Goal: Information Seeking & Learning: Check status

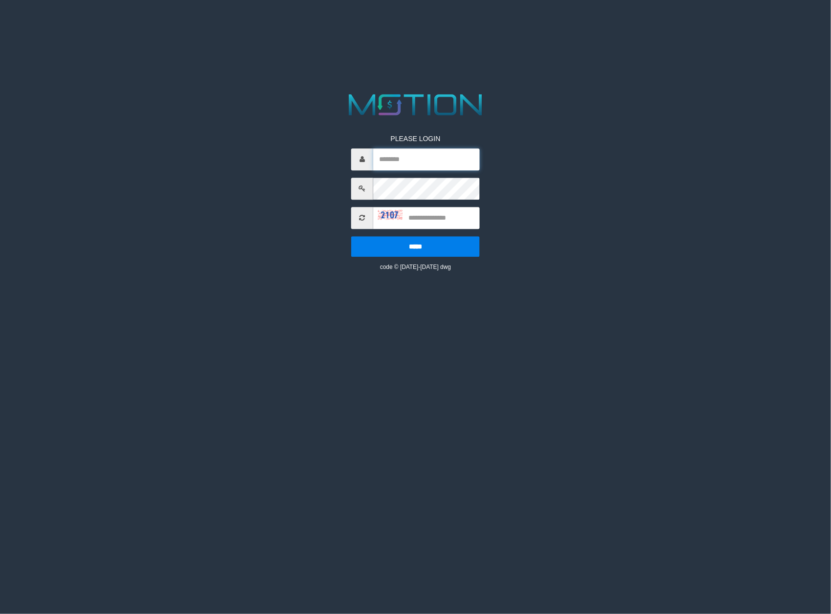
click at [440, 158] on input "text" at bounding box center [426, 159] width 106 height 22
type input "*******"
type input "****"
click at [351, 236] on input "*****" at bounding box center [415, 246] width 128 height 21
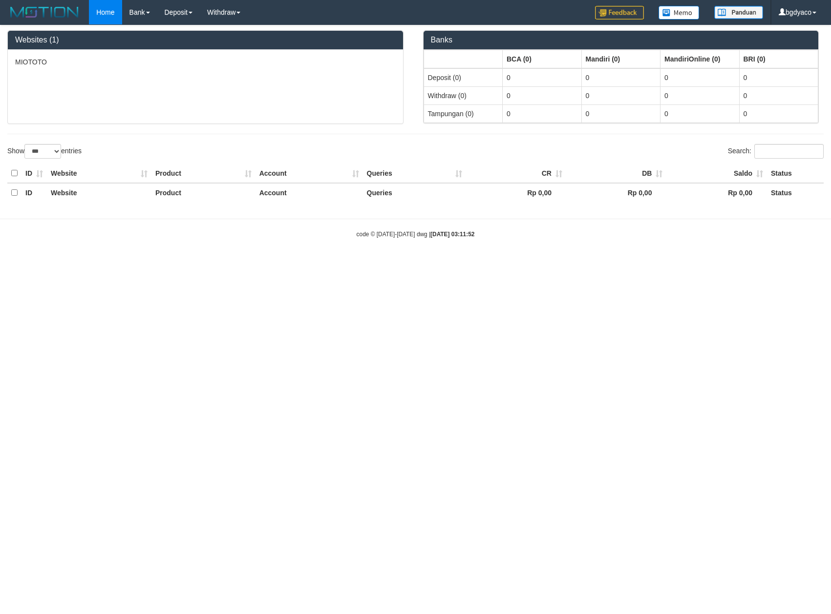
select select "***"
click at [344, 263] on html "Toggle navigation Home Bank Account List Load By Website Group [ITOTO] MIOTOTO …" at bounding box center [415, 131] width 831 height 263
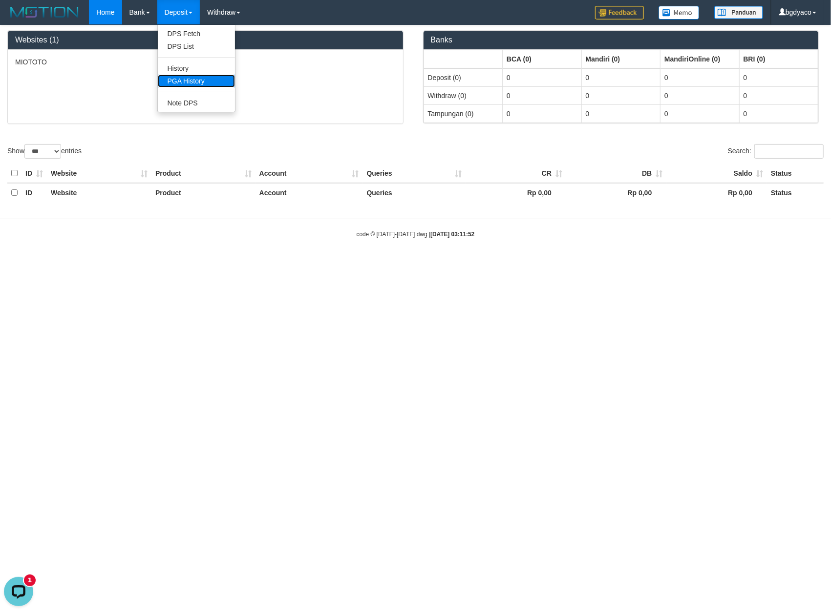
click at [176, 79] on link "PGA History" at bounding box center [196, 81] width 77 height 13
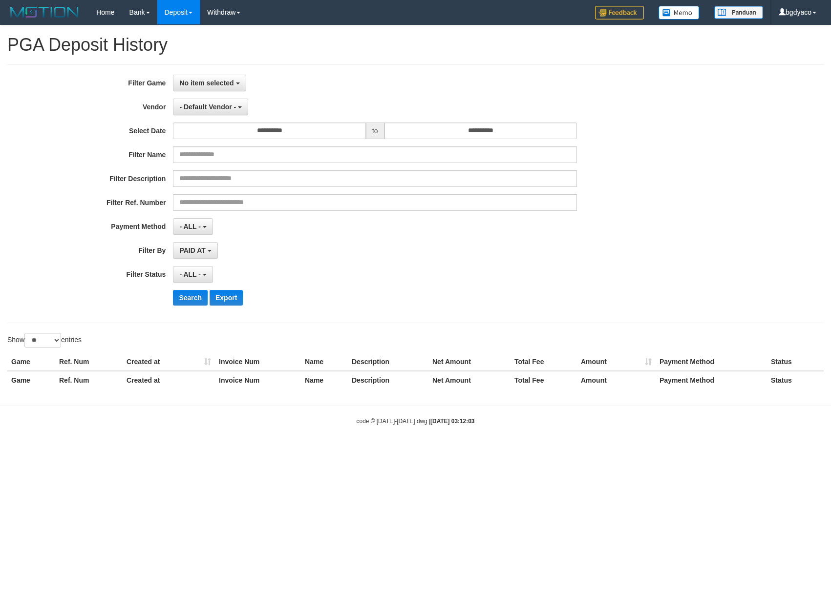
select select
select select "**"
drag, startPoint x: 196, startPoint y: 78, endPoint x: 229, endPoint y: 135, distance: 65.6
click at [196, 79] on button "No item selected" at bounding box center [209, 83] width 73 height 17
click at [232, 143] on div "**********" at bounding box center [346, 194] width 692 height 238
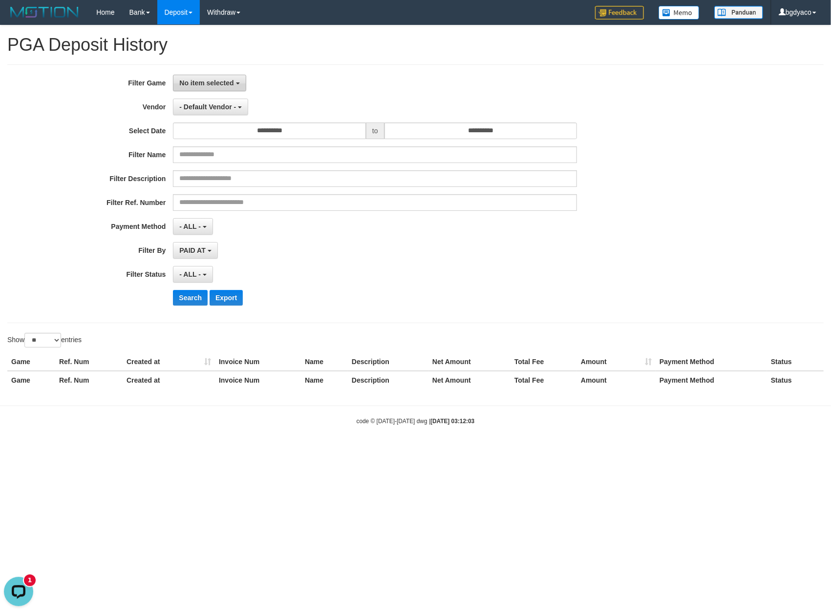
click at [208, 82] on span "No item selected" at bounding box center [206, 83] width 54 height 8
click at [206, 134] on label "[ITOTO] MIOTOTO" at bounding box center [235, 133] width 124 height 15
select select "****"
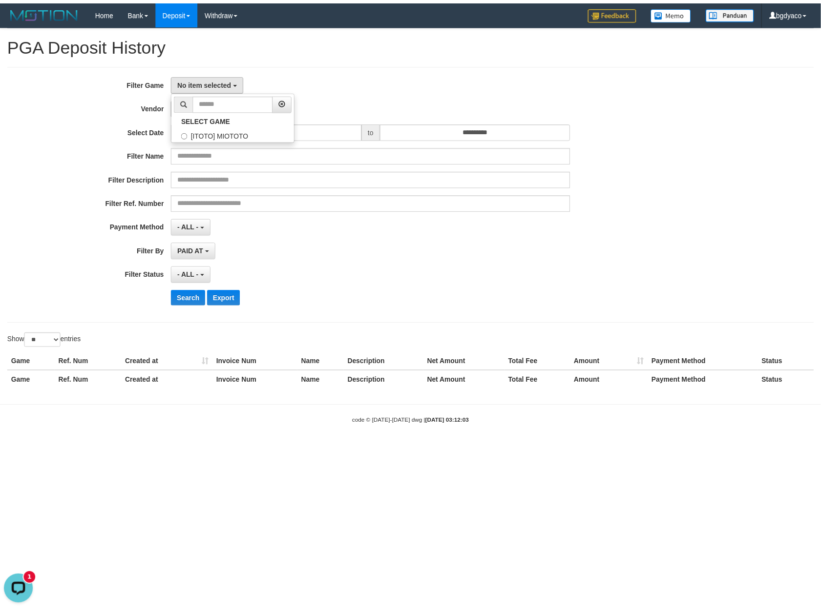
scroll to position [8, 0]
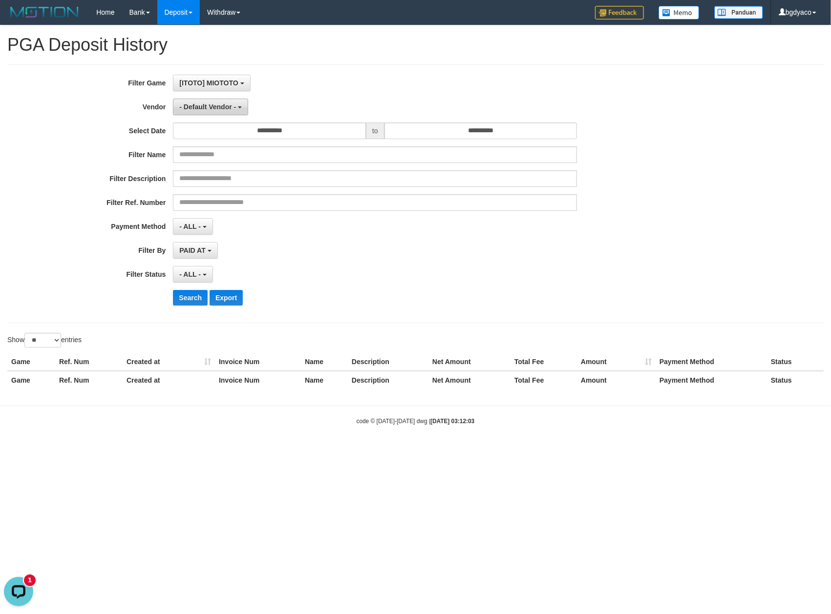
click at [210, 100] on button "- Default Vendor -" at bounding box center [210, 107] width 75 height 17
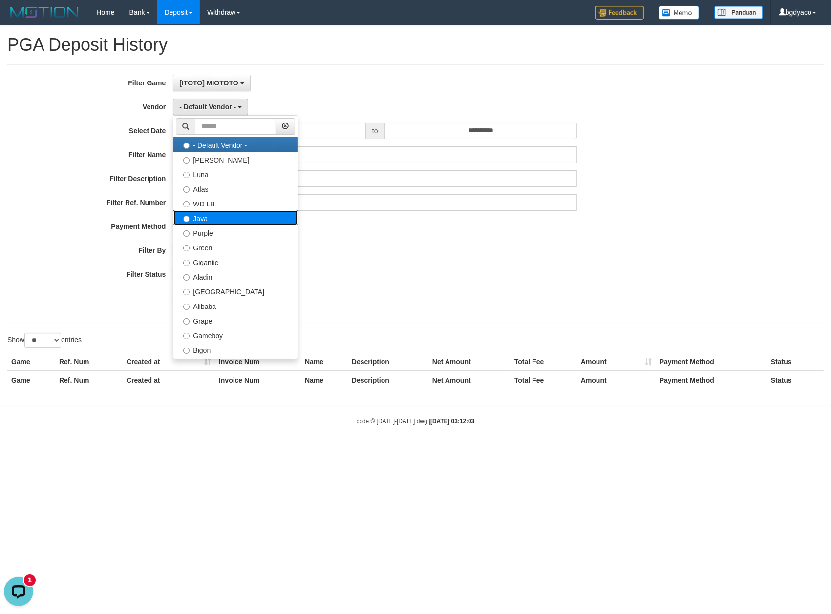
click at [237, 223] on label "Java" at bounding box center [235, 217] width 124 height 15
select select "**********"
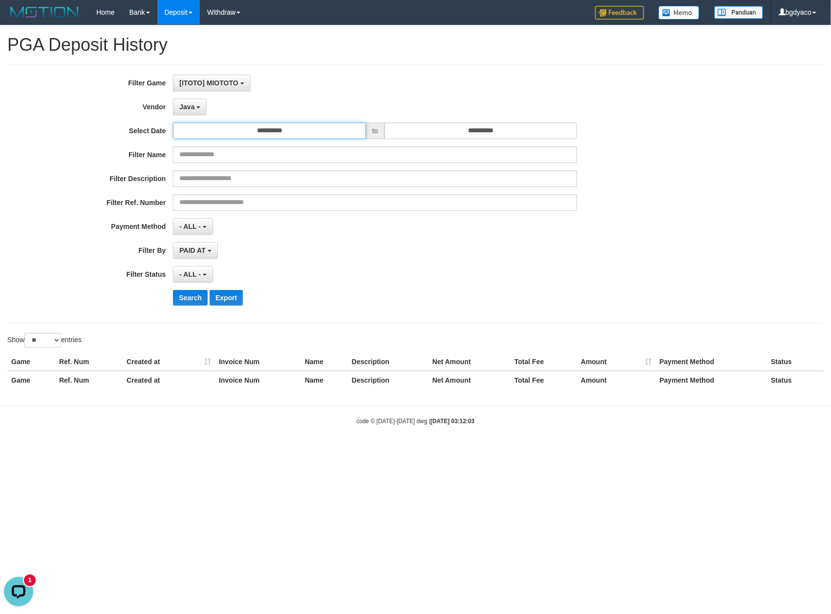
click at [287, 131] on input "**********" at bounding box center [269, 131] width 193 height 17
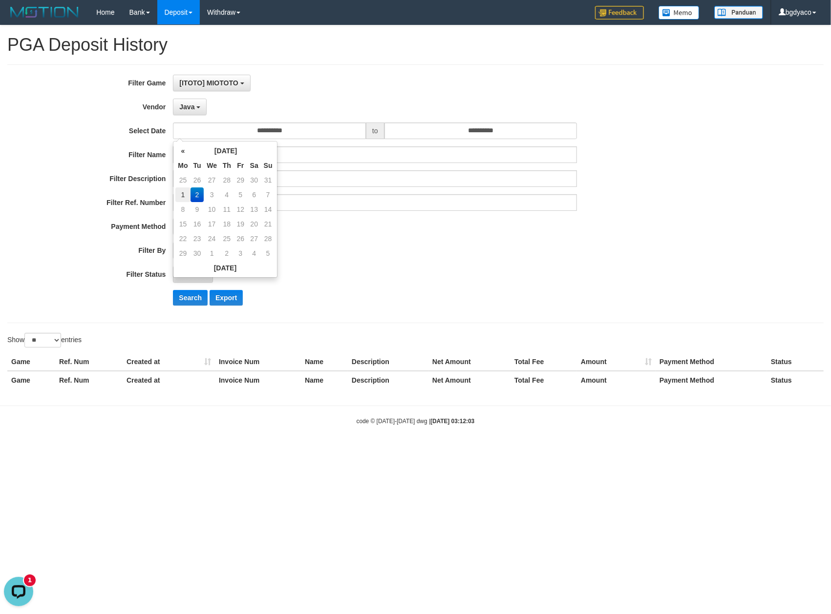
click at [181, 193] on td "1" at bounding box center [182, 195] width 15 height 15
type input "**********"
click at [399, 139] on input "**********" at bounding box center [480, 131] width 193 height 17
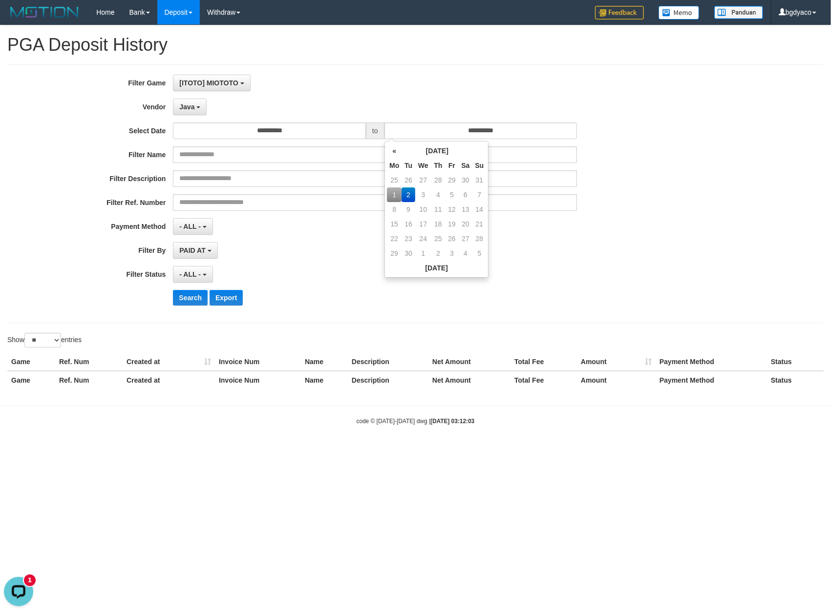
click at [395, 194] on td "1" at bounding box center [394, 195] width 15 height 15
type input "**********"
drag, startPoint x: 321, startPoint y: 261, endPoint x: 302, endPoint y: 262, distance: 19.6
click at [318, 262] on div "**********" at bounding box center [346, 194] width 692 height 238
click at [197, 276] on span "- ALL -" at bounding box center [189, 275] width 21 height 8
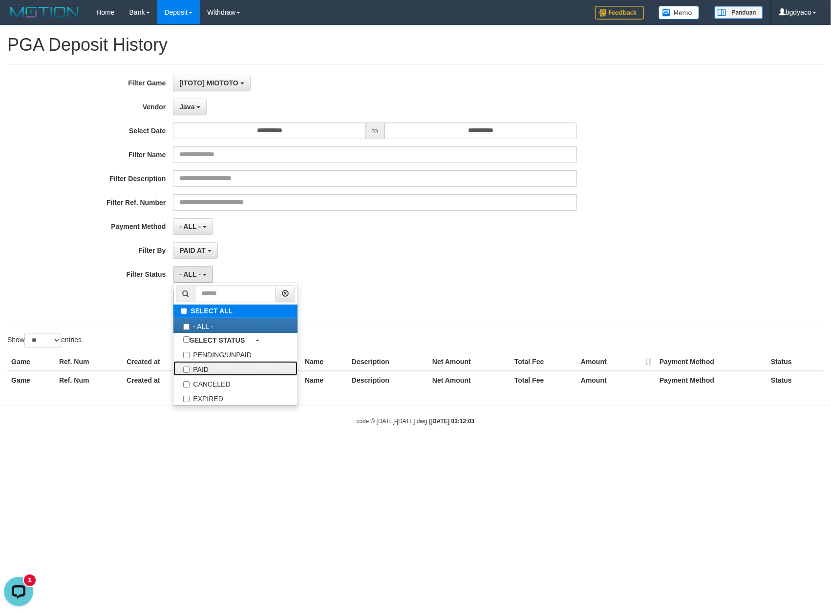
drag, startPoint x: 206, startPoint y: 368, endPoint x: 208, endPoint y: 318, distance: 49.9
click at [206, 368] on label "PAID" at bounding box center [235, 368] width 124 height 15
click at [254, 236] on div "**********" at bounding box center [346, 194] width 692 height 238
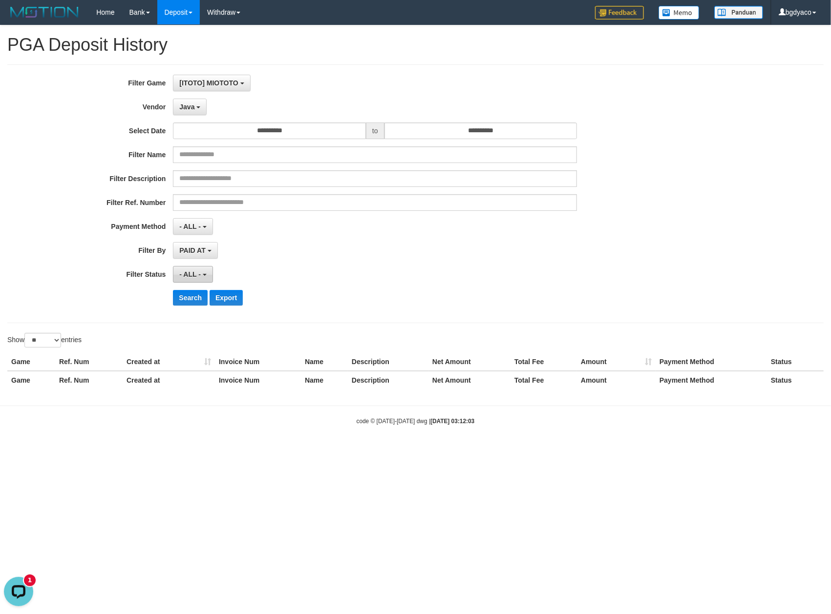
click at [185, 273] on span "- ALL -" at bounding box center [189, 275] width 21 height 8
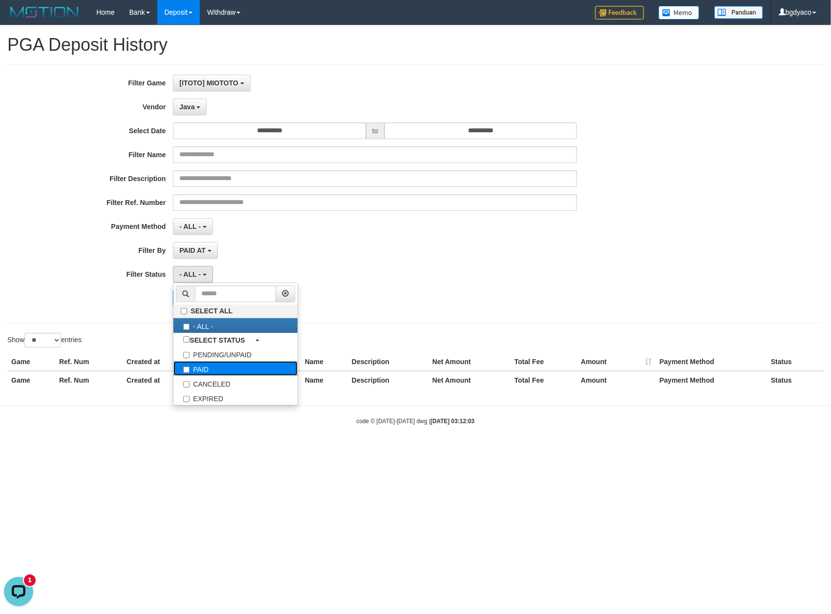
click at [194, 372] on label "PAID" at bounding box center [235, 368] width 124 height 15
select select "*"
click at [256, 246] on div "PAID AT PAID AT CREATED AT" at bounding box center [375, 250] width 404 height 17
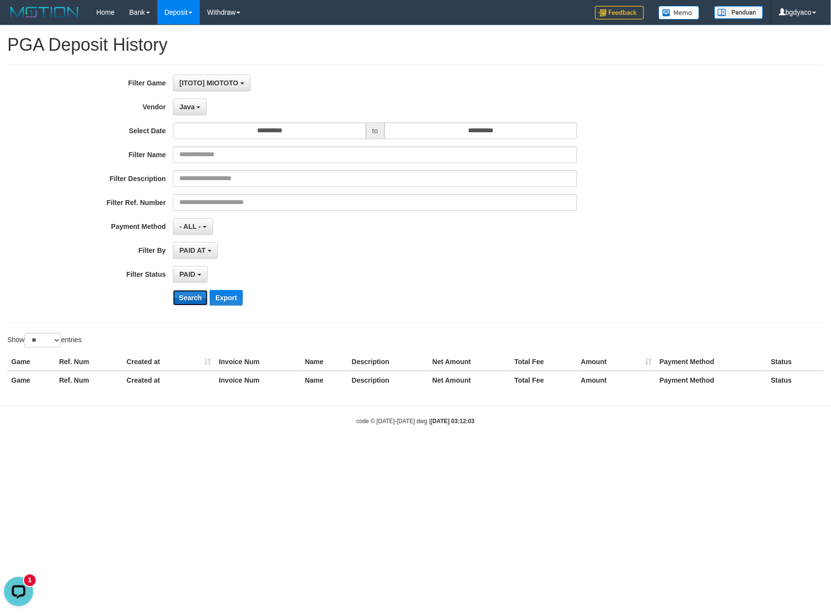
click at [184, 298] on button "Search" at bounding box center [190, 298] width 35 height 16
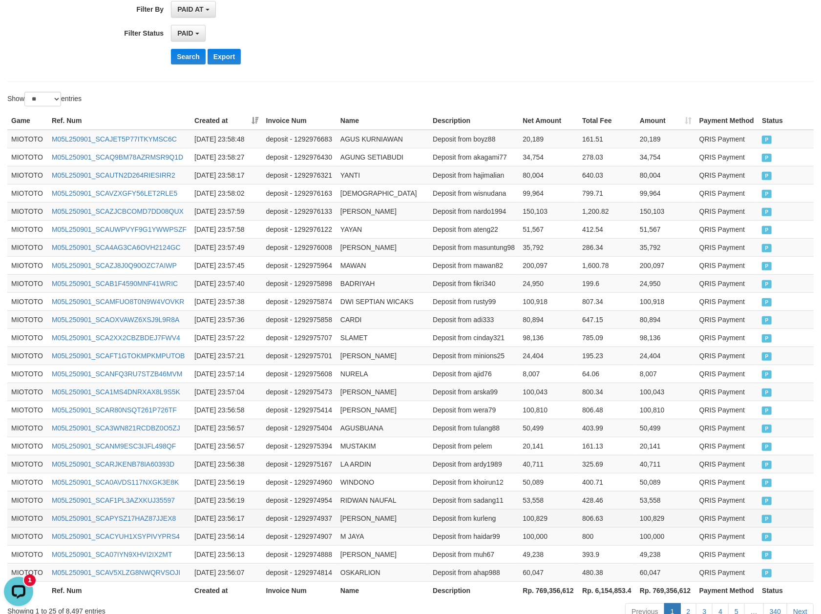
scroll to position [311, 0]
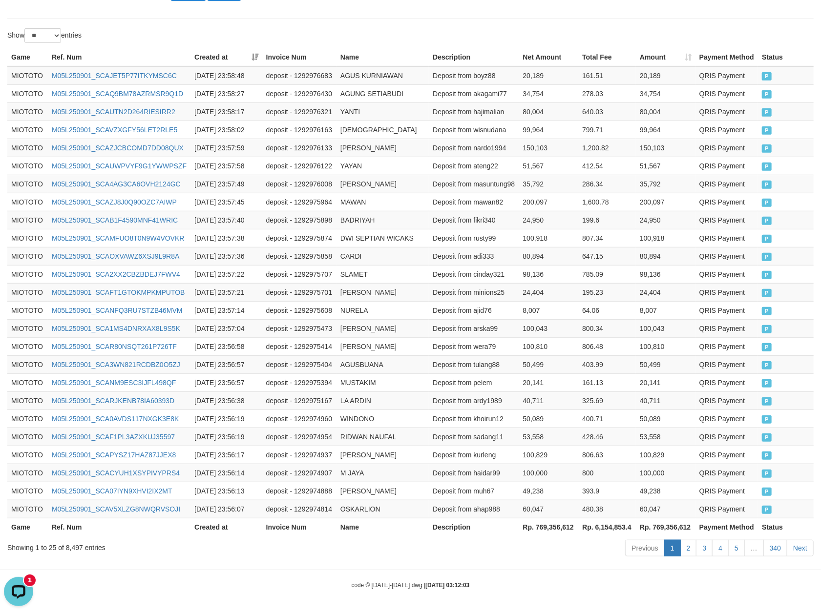
click at [686, 524] on th "Rp. 769,356,612" at bounding box center [666, 527] width 60 height 18
copy th "769,356,612"
click at [76, 547] on div "Showing 1 to 25 of 8,497 entries" at bounding box center [170, 546] width 327 height 14
click at [75, 547] on div "Showing 1 to 25 of 8,497 entries" at bounding box center [170, 546] width 327 height 14
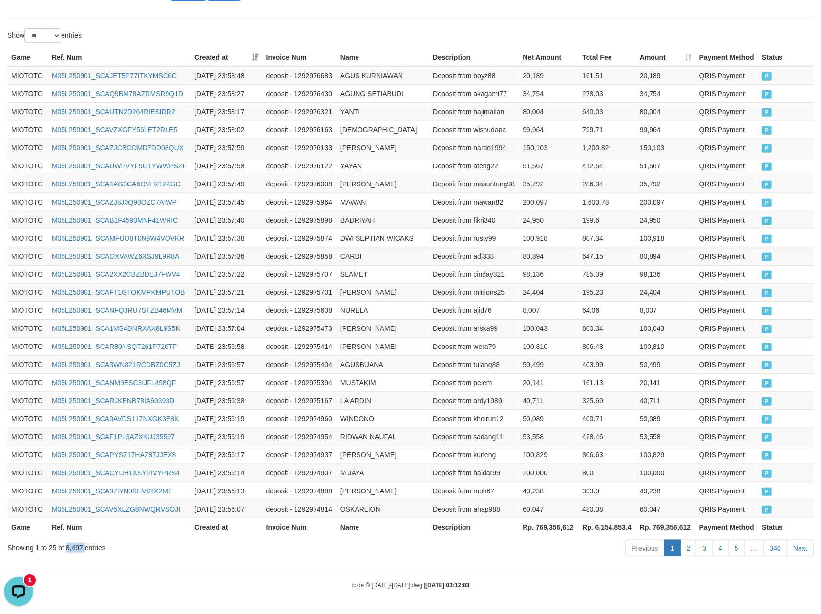
copy div "8,497"
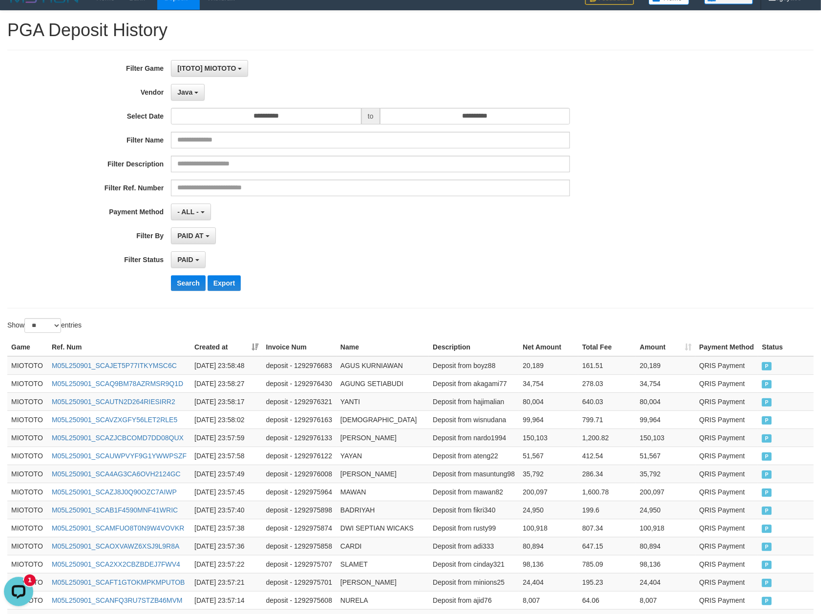
scroll to position [0, 0]
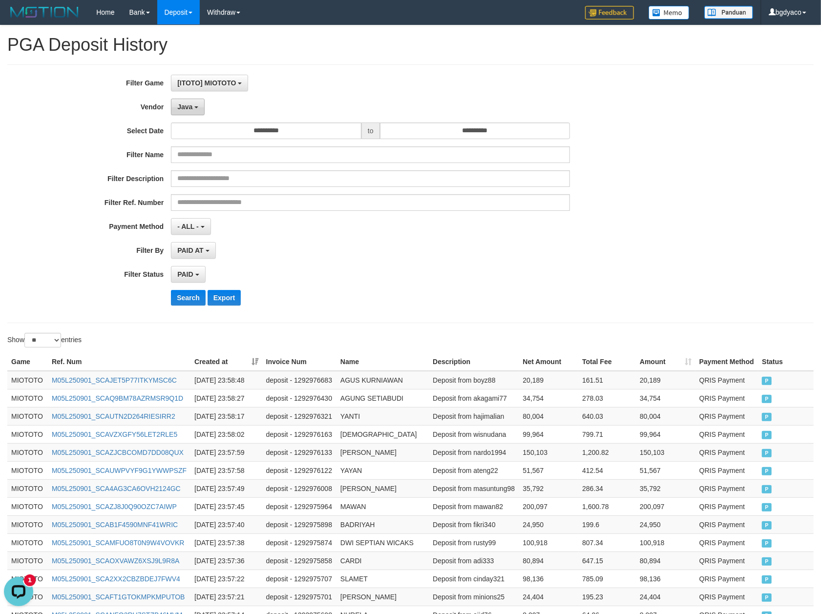
click at [189, 115] on button "Java" at bounding box center [188, 107] width 34 height 17
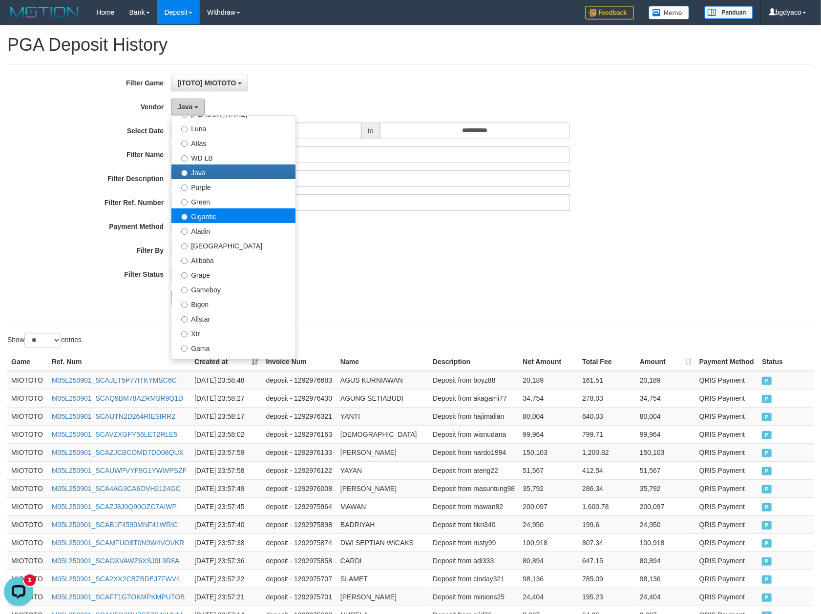
scroll to position [65, 0]
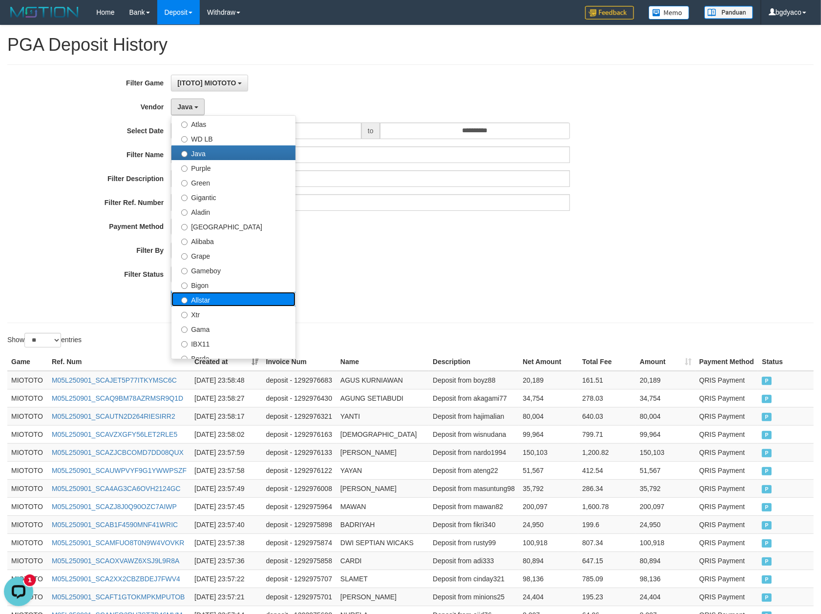
click at [233, 297] on label "Allstar" at bounding box center [233, 299] width 124 height 15
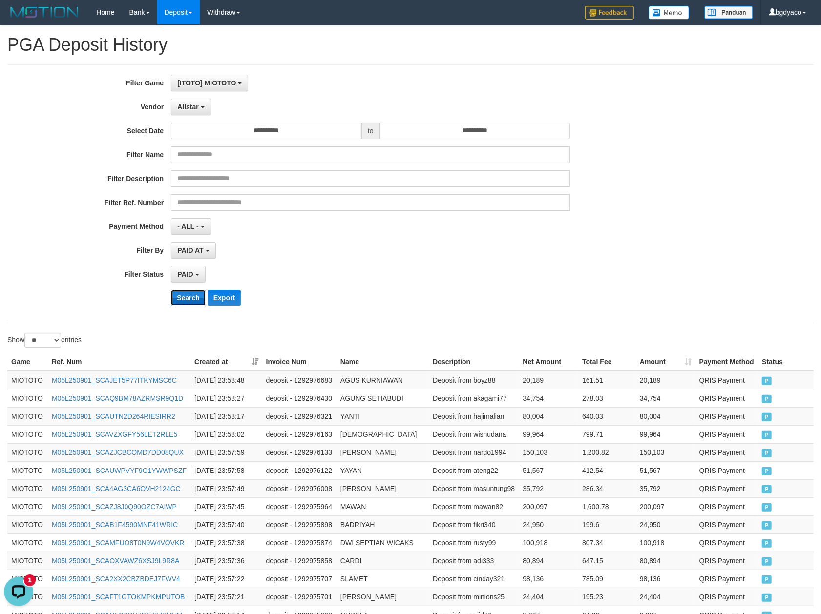
click at [195, 301] on button "Search" at bounding box center [188, 298] width 35 height 16
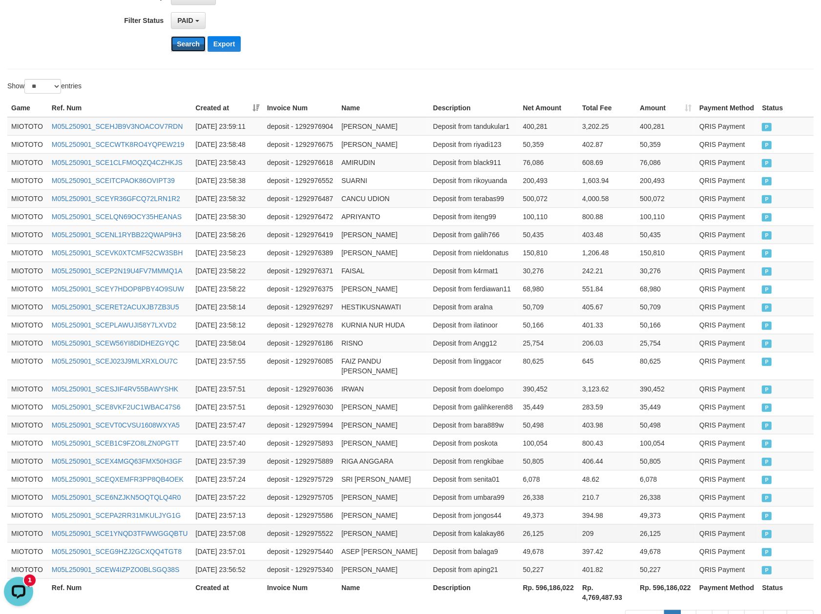
scroll to position [340, 0]
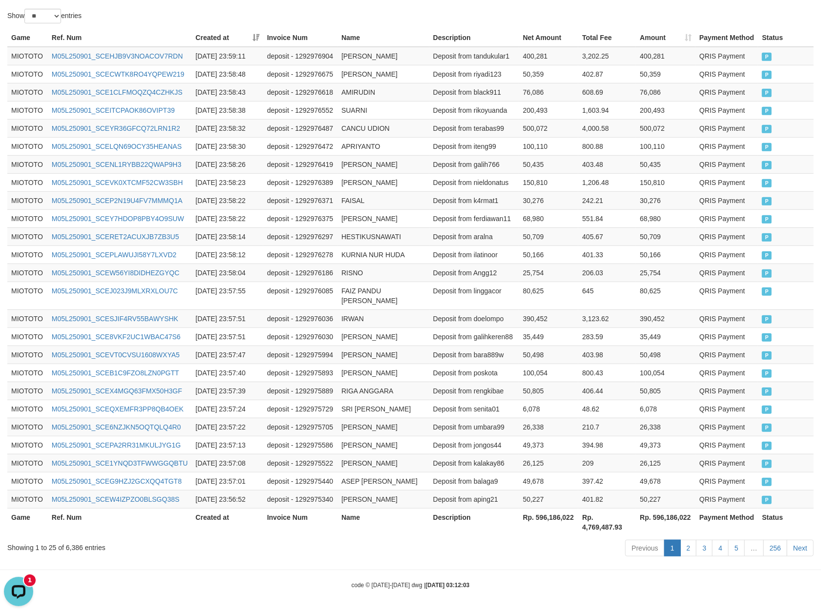
click at [671, 515] on th "Rp. 596,186,022" at bounding box center [666, 522] width 60 height 28
copy th "596,186,022"
click at [69, 549] on div "Showing 1 to 25 of 6,386 entries" at bounding box center [170, 546] width 327 height 14
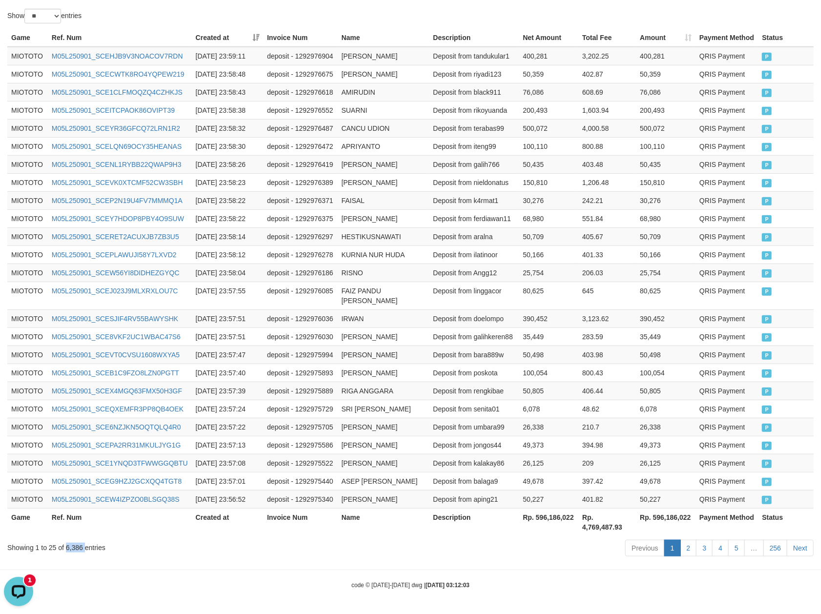
copy div "6,386"
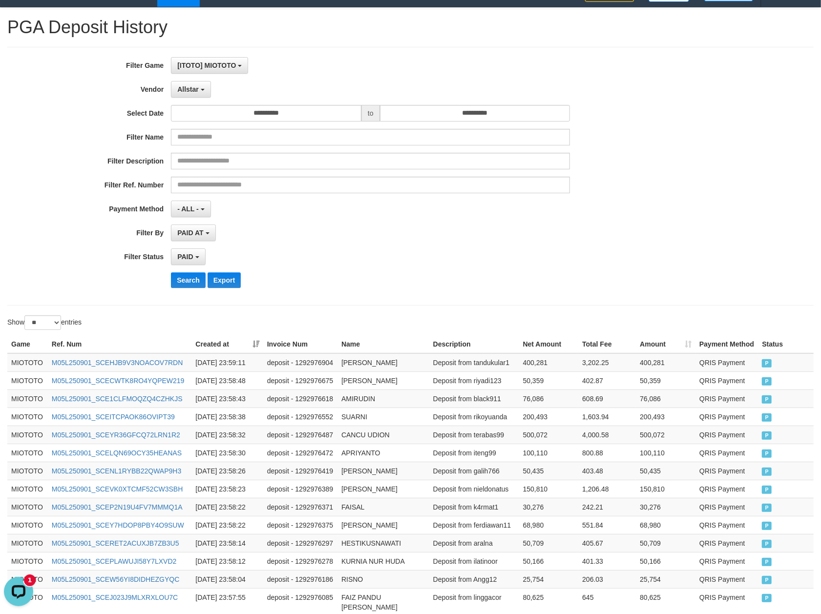
scroll to position [0, 0]
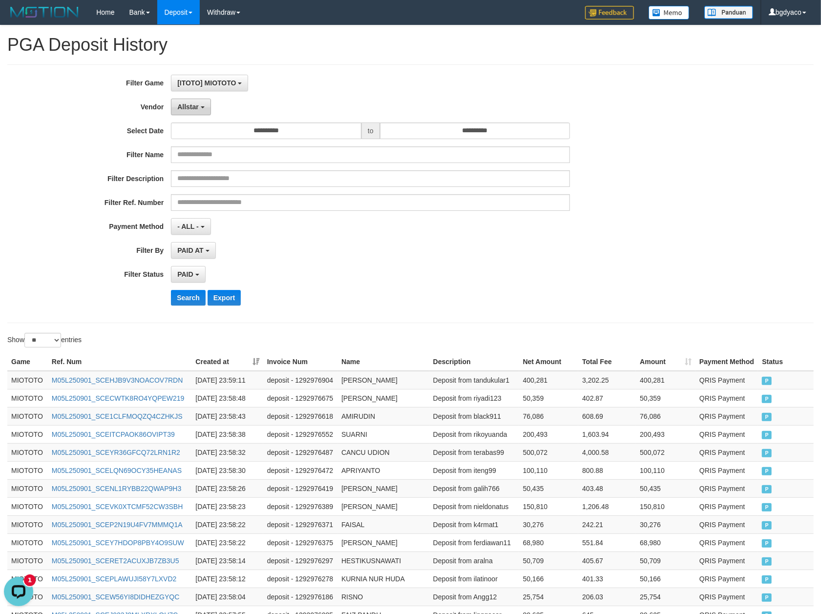
click at [196, 112] on button "Allstar" at bounding box center [191, 107] width 40 height 17
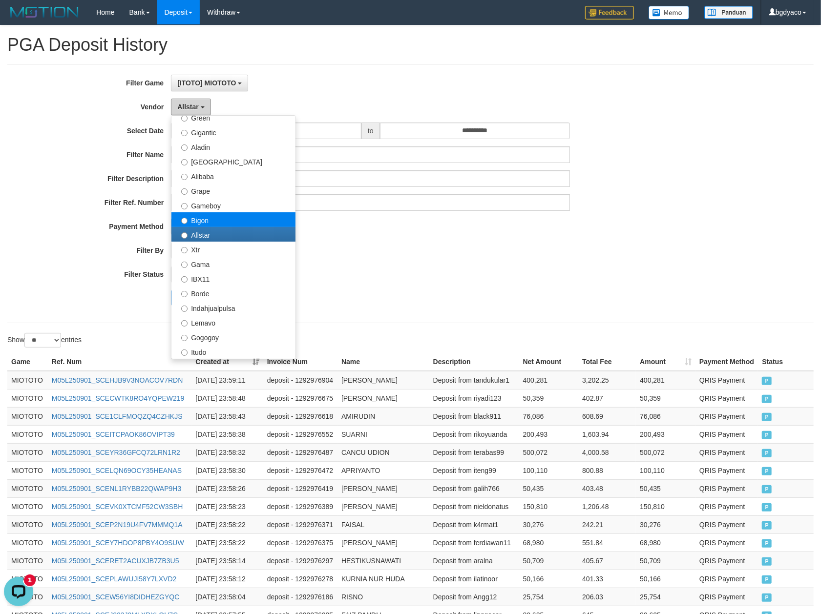
scroll to position [195, 0]
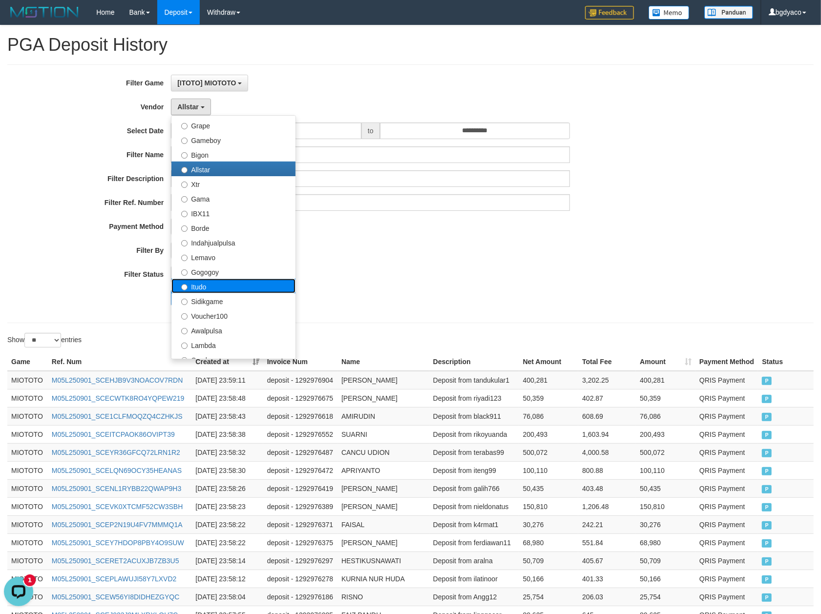
click at [225, 290] on label "Itudo" at bounding box center [233, 286] width 124 height 15
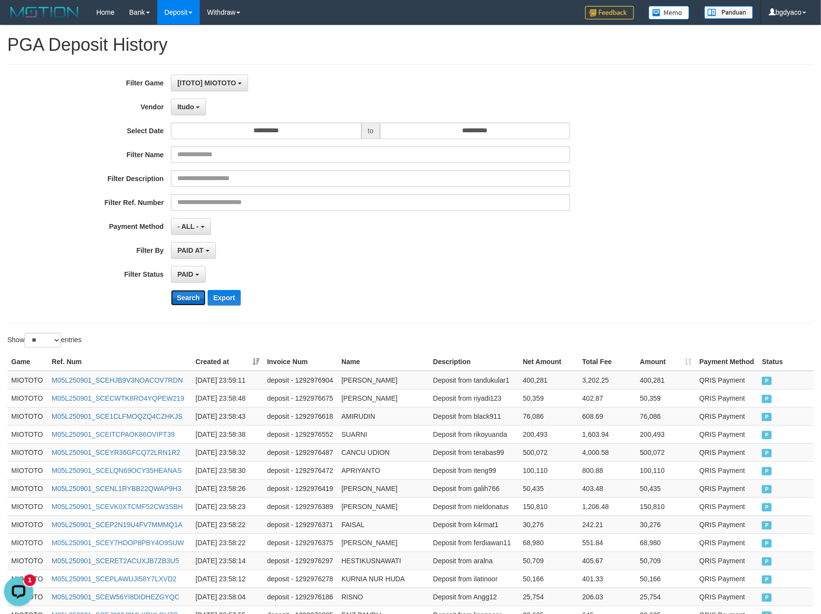
click at [188, 298] on button "Search" at bounding box center [188, 298] width 35 height 16
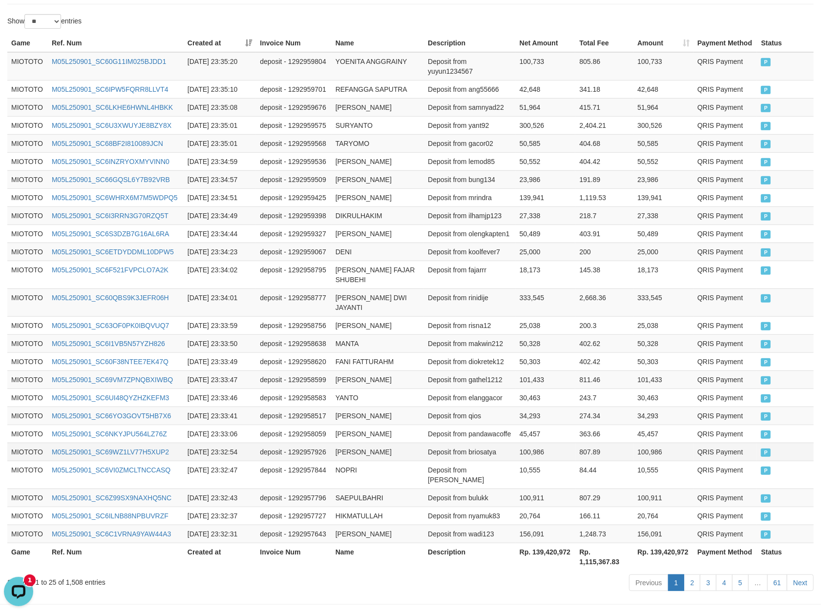
scroll to position [340, 0]
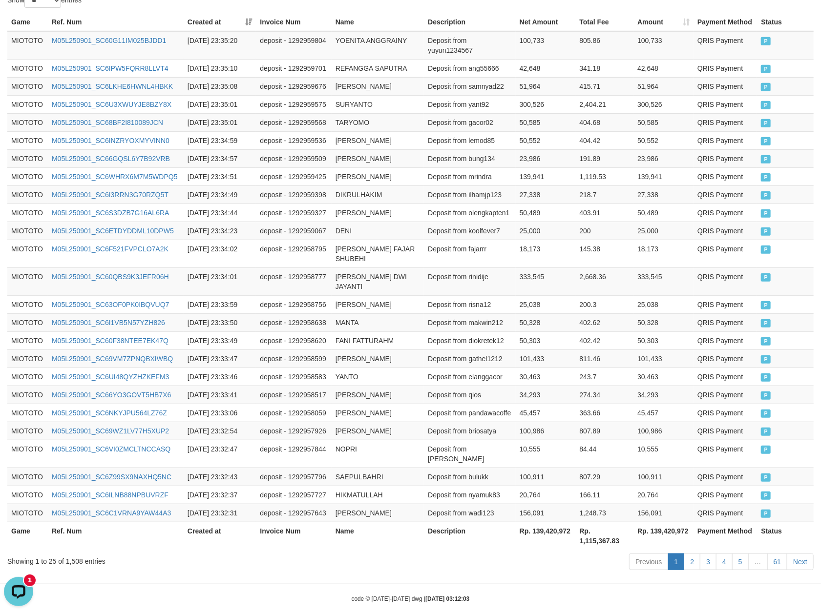
click at [671, 522] on th "Rp. 139,420,972" at bounding box center [663, 536] width 60 height 28
copy th "139,420,972"
click at [73, 553] on div "Showing 1 to 25 of 1,508 entries" at bounding box center [170, 560] width 327 height 14
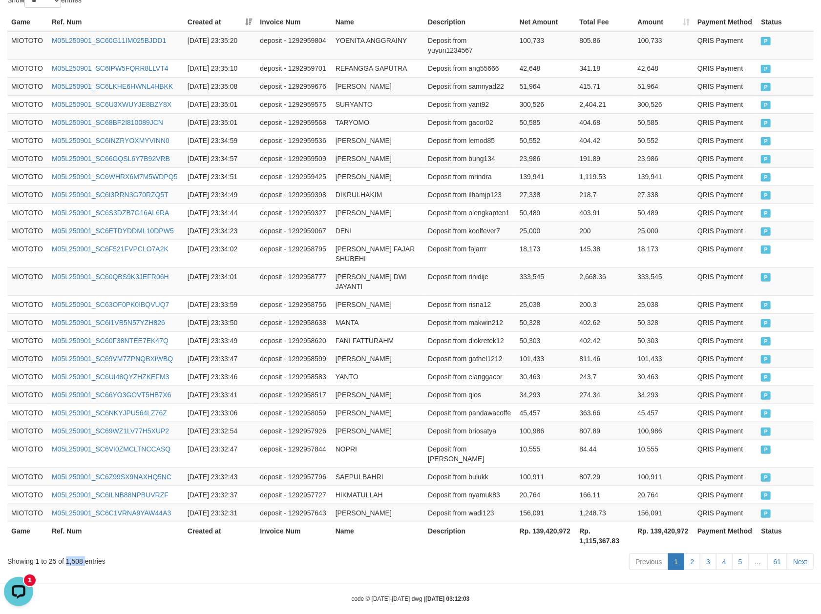
copy div "1,508"
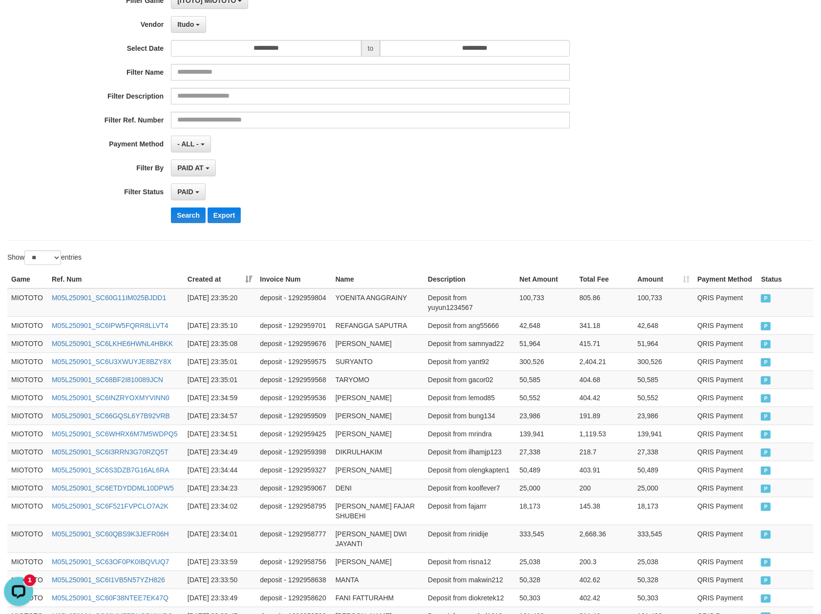
scroll to position [0, 0]
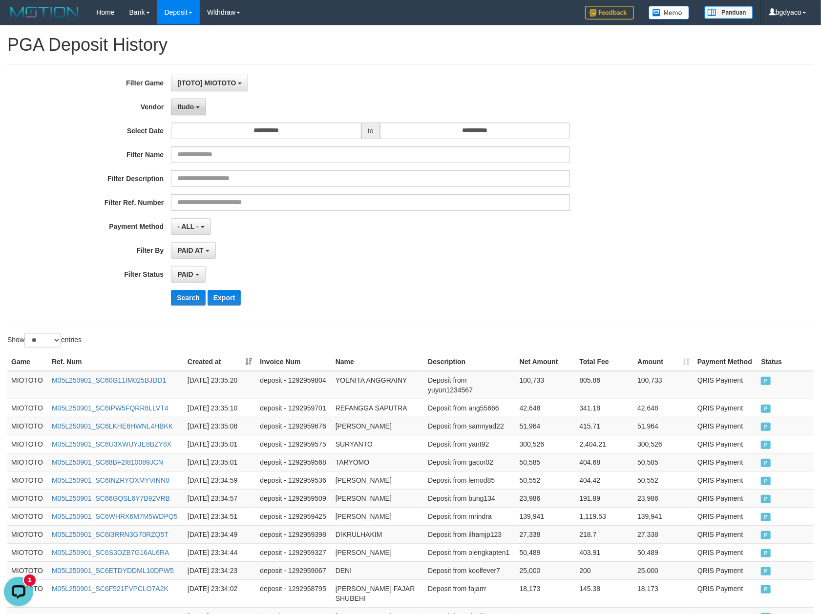
click at [192, 114] on button "Itudo" at bounding box center [188, 107] width 35 height 17
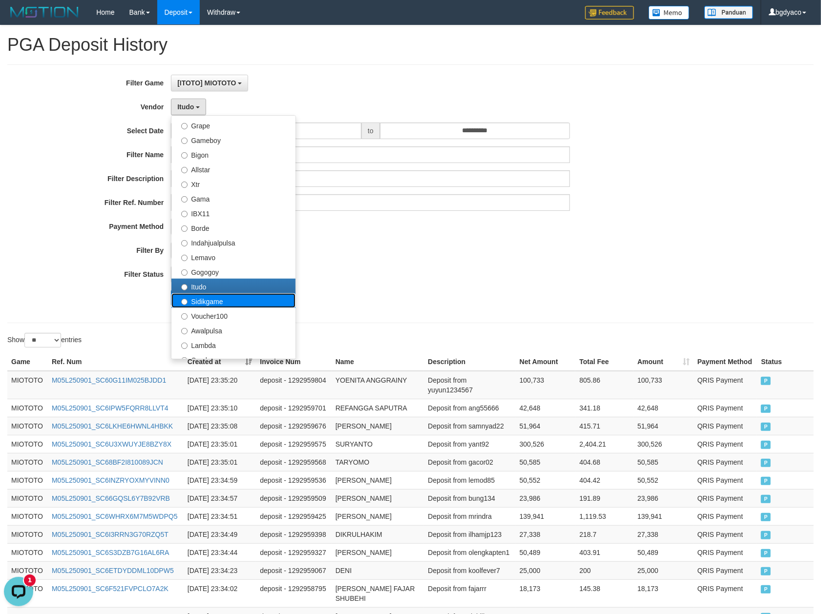
click at [223, 299] on label "Sidikgame" at bounding box center [233, 301] width 124 height 15
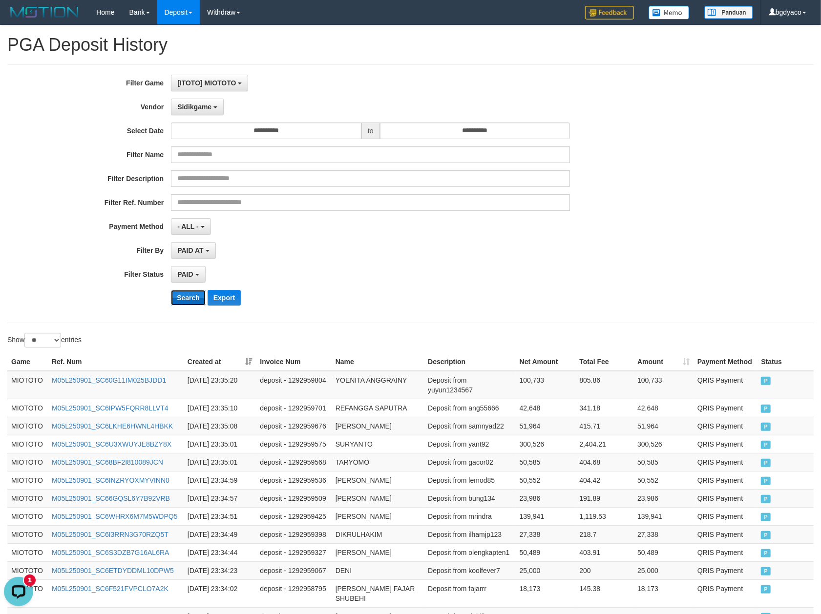
click at [191, 302] on button "Search" at bounding box center [188, 298] width 35 height 16
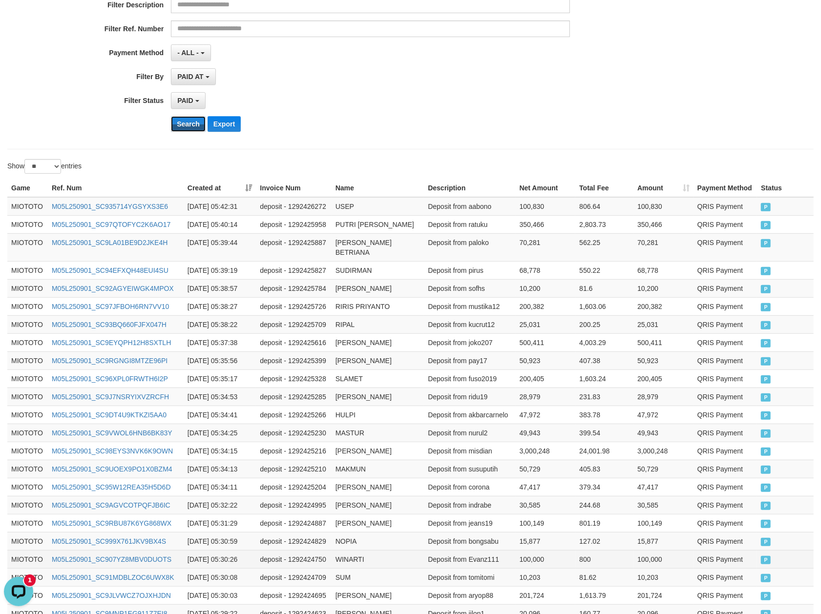
scroll to position [320, 0]
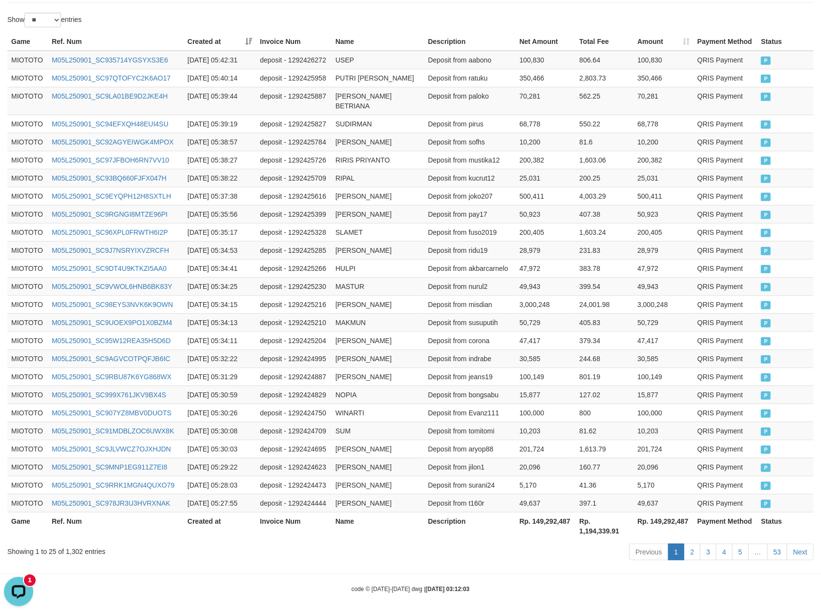
click at [675, 516] on th "Rp. 149,292,487" at bounding box center [663, 526] width 60 height 28
copy th "149,292,487"
click at [76, 543] on div "Showing 1 to 25 of 1,302 entries" at bounding box center [170, 550] width 327 height 14
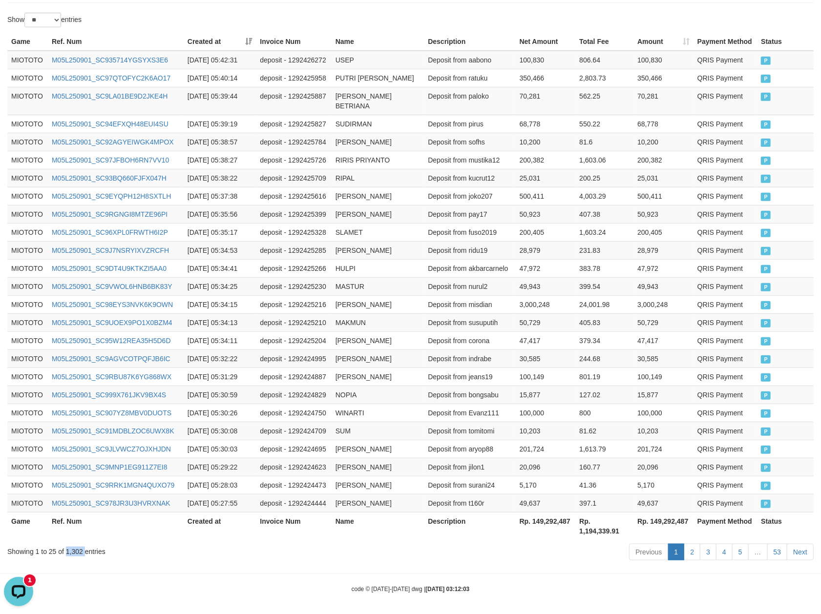
copy div "1,302"
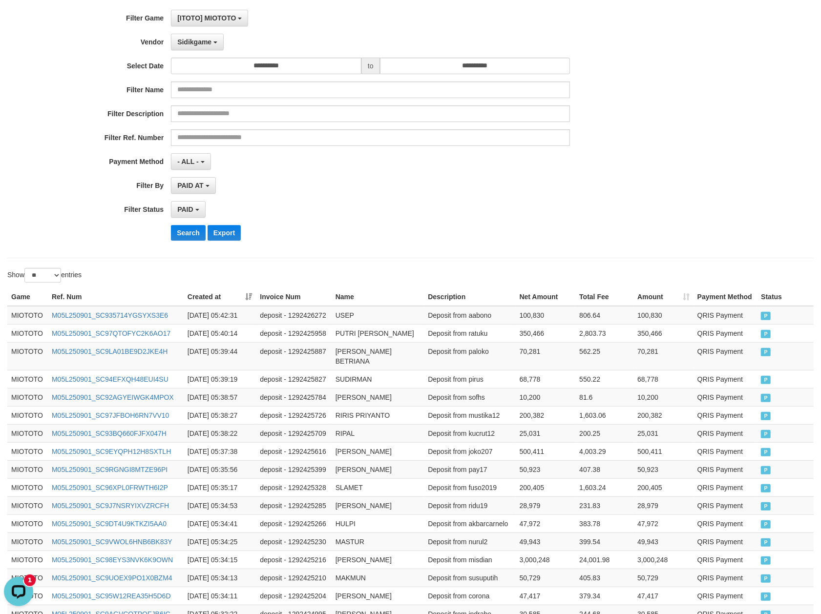
scroll to position [0, 0]
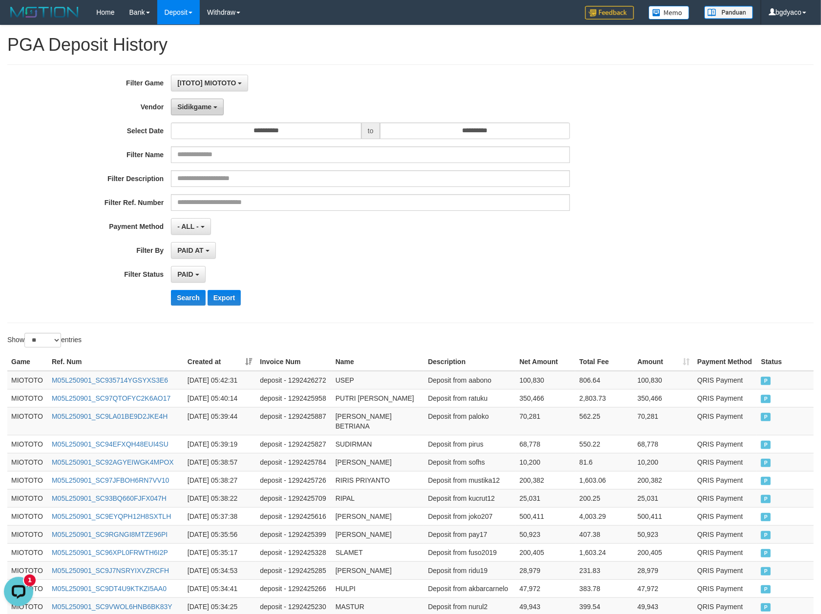
click at [207, 112] on button "Sidikgame" at bounding box center [197, 107] width 53 height 17
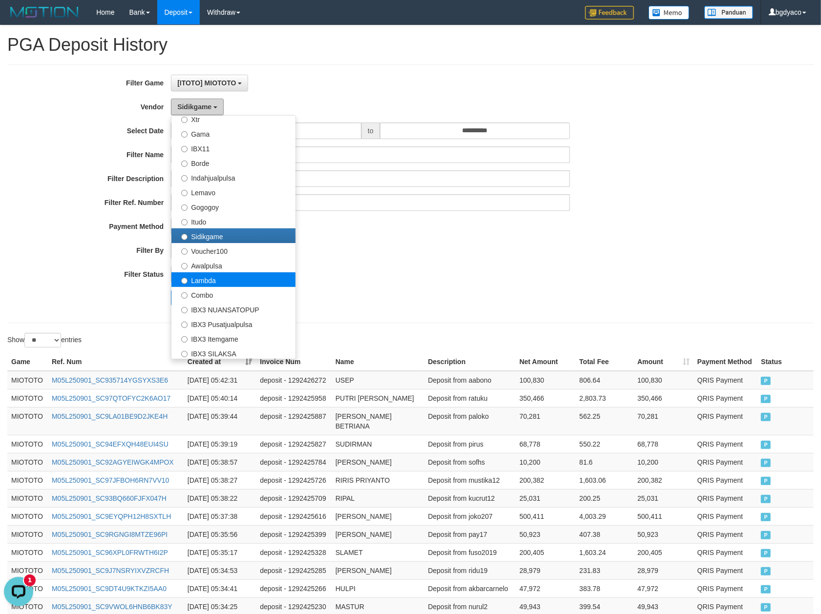
scroll to position [321, 0]
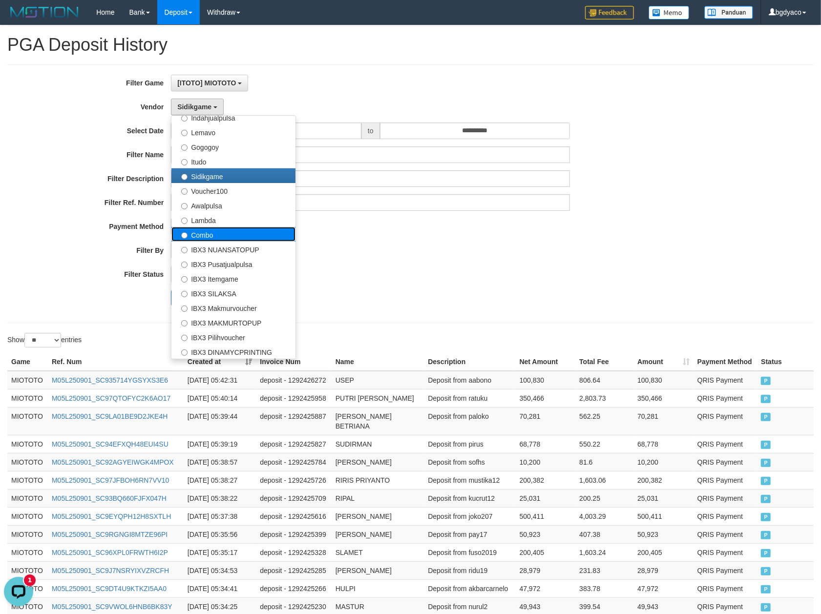
click at [229, 235] on label "Combo" at bounding box center [233, 234] width 124 height 15
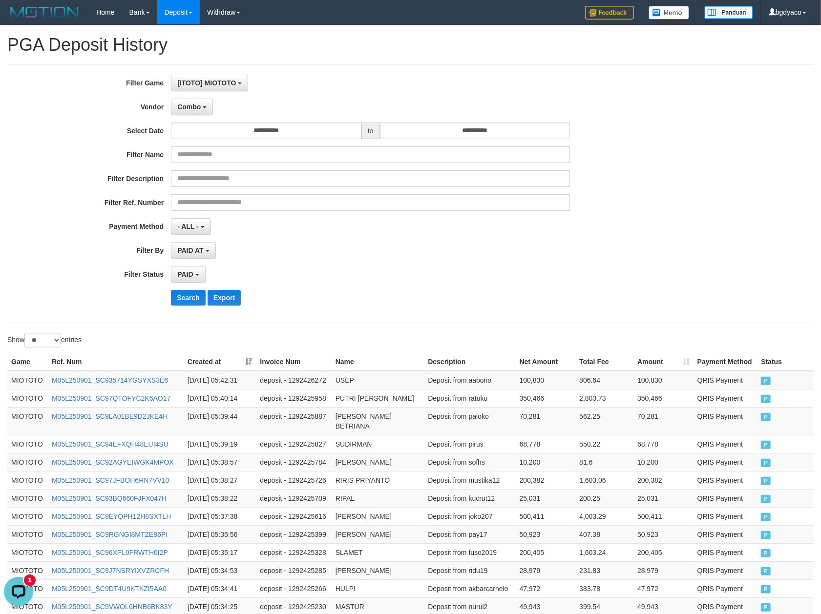
click at [195, 288] on div "**********" at bounding box center [342, 194] width 684 height 238
click at [190, 297] on button "Search" at bounding box center [188, 298] width 35 height 16
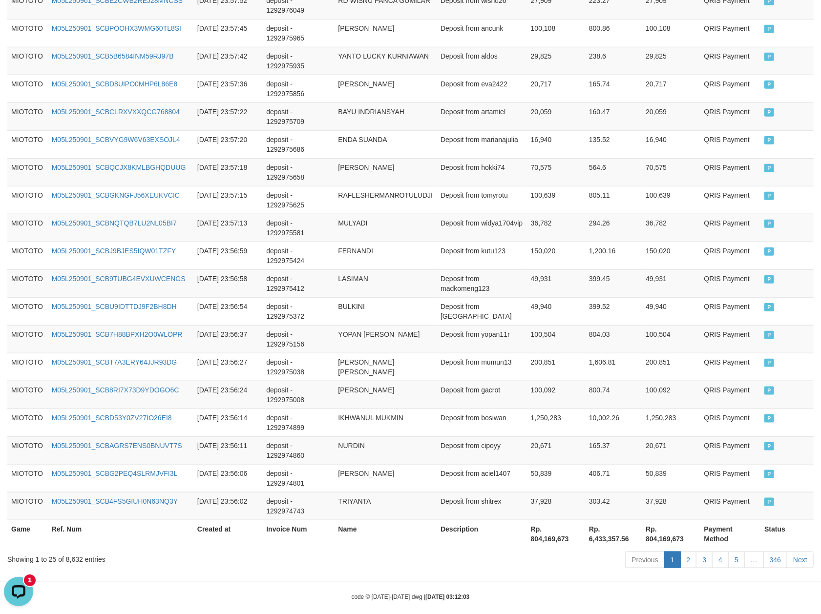
scroll to position [574, 0]
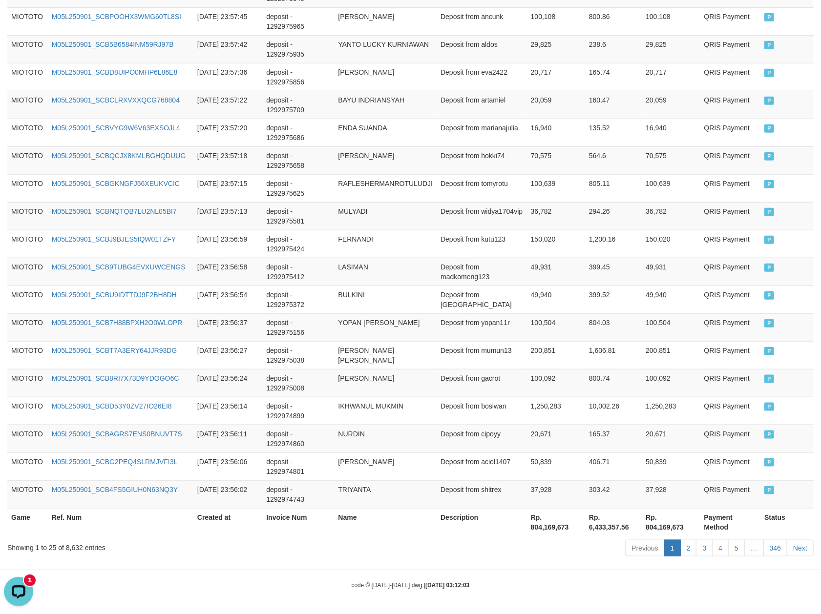
click at [677, 526] on th "Rp. 804,169,673" at bounding box center [671, 522] width 58 height 28
copy th "804,169,673"
click at [69, 549] on div "Showing 1 to 25 of 8,632 entries" at bounding box center [170, 546] width 327 height 14
drag, startPoint x: 69, startPoint y: 549, endPoint x: 69, endPoint y: 542, distance: 7.3
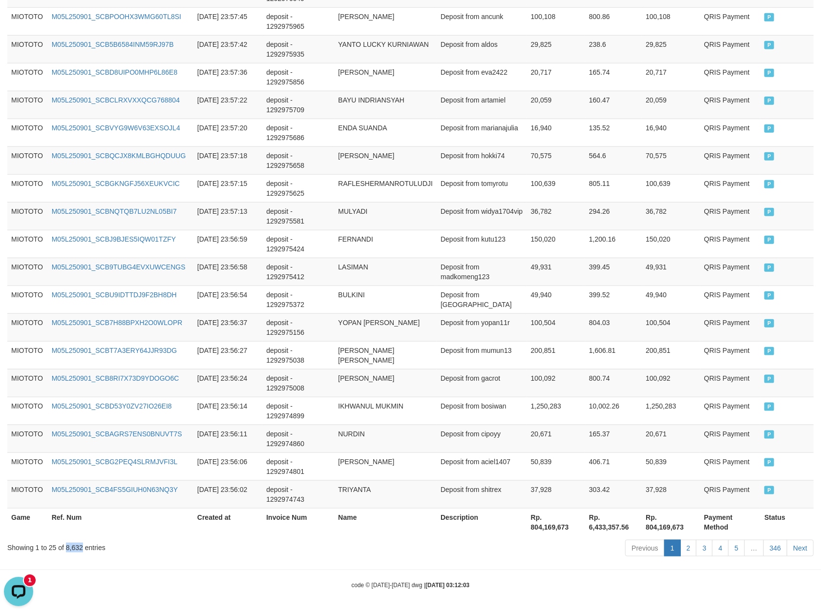
click at [69, 549] on div "Showing 1 to 25 of 8,632 entries" at bounding box center [170, 546] width 327 height 14
copy div "8,632"
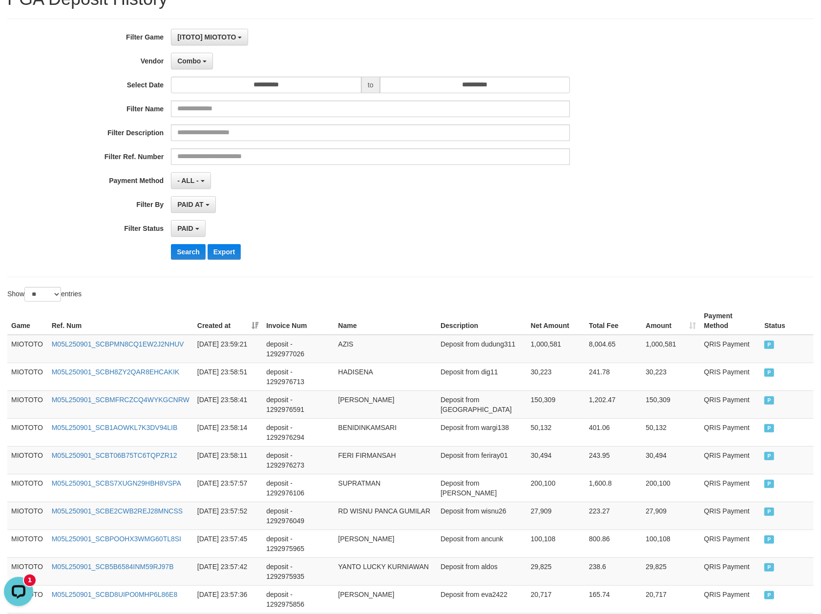
scroll to position [0, 0]
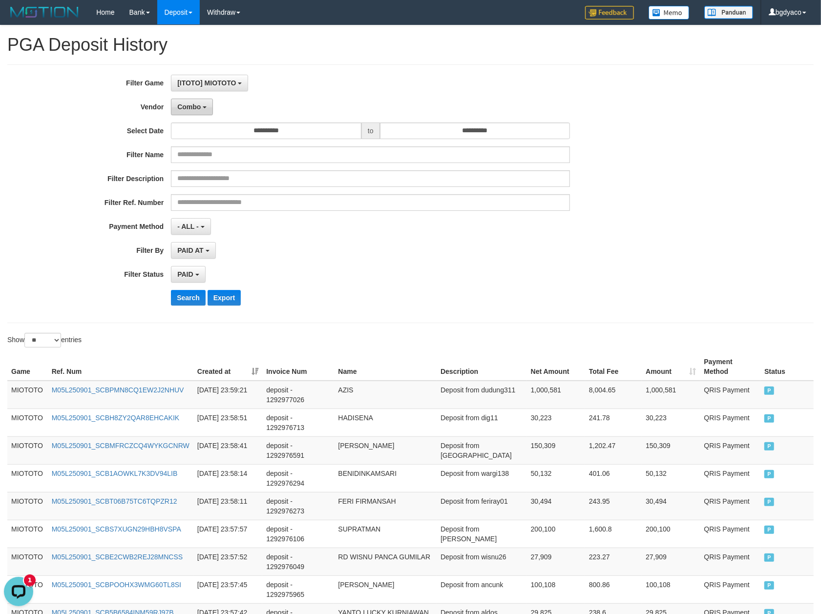
click at [194, 108] on span "Combo" at bounding box center [188, 107] width 23 height 8
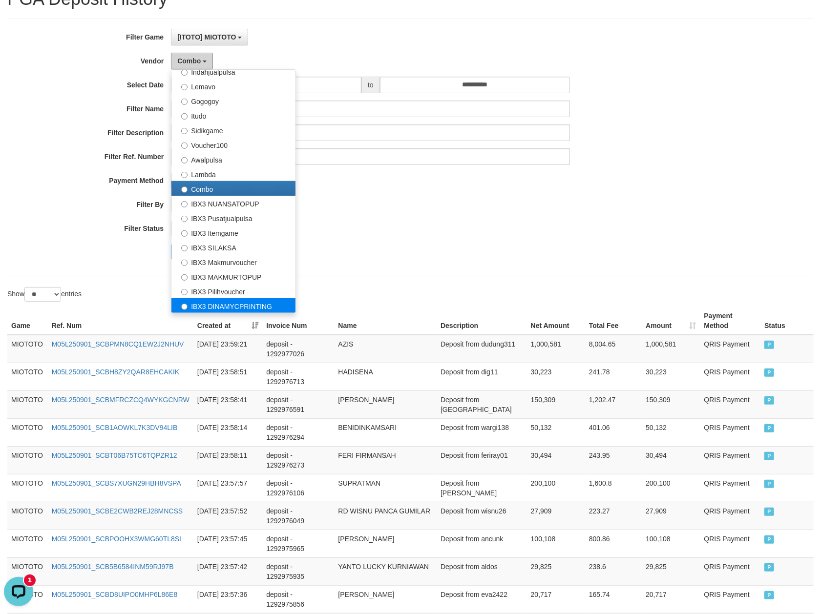
scroll to position [65, 0]
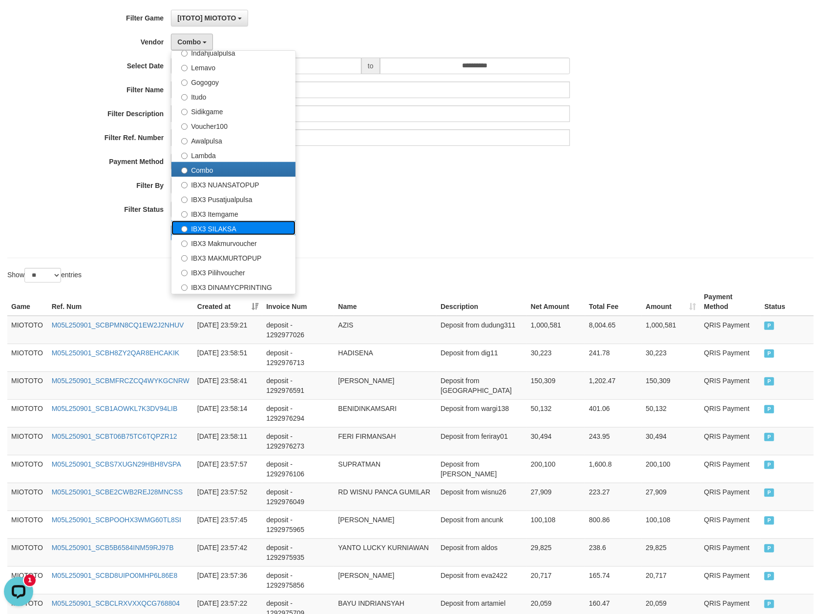
click at [241, 227] on label "IBX3 SILAKSA" at bounding box center [233, 228] width 124 height 15
select select "**********"
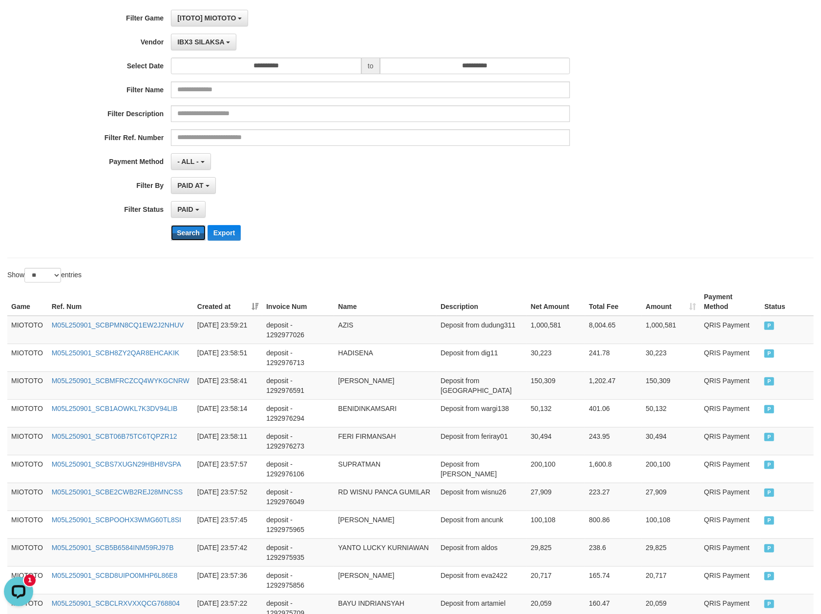
drag, startPoint x: 191, startPoint y: 231, endPoint x: 196, endPoint y: 223, distance: 9.0
click at [191, 231] on button "Search" at bounding box center [188, 233] width 35 height 16
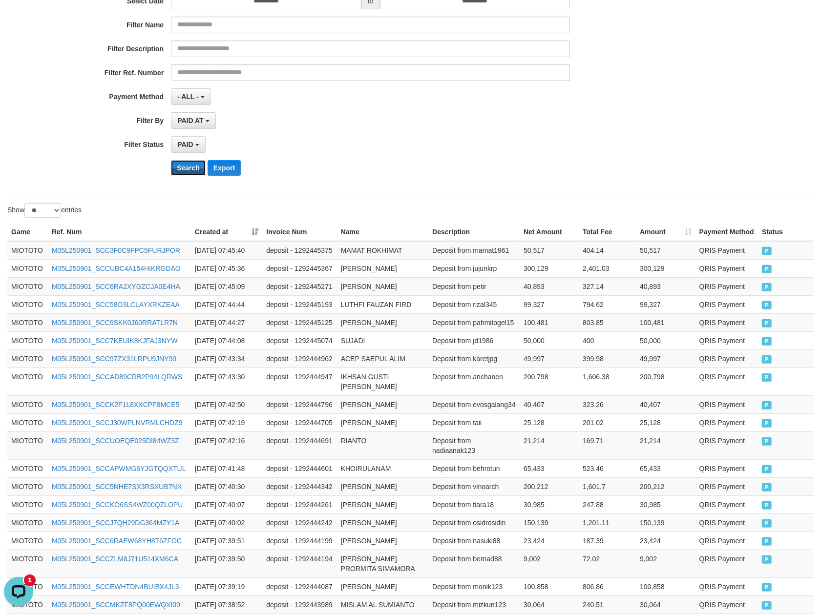
scroll to position [379, 0]
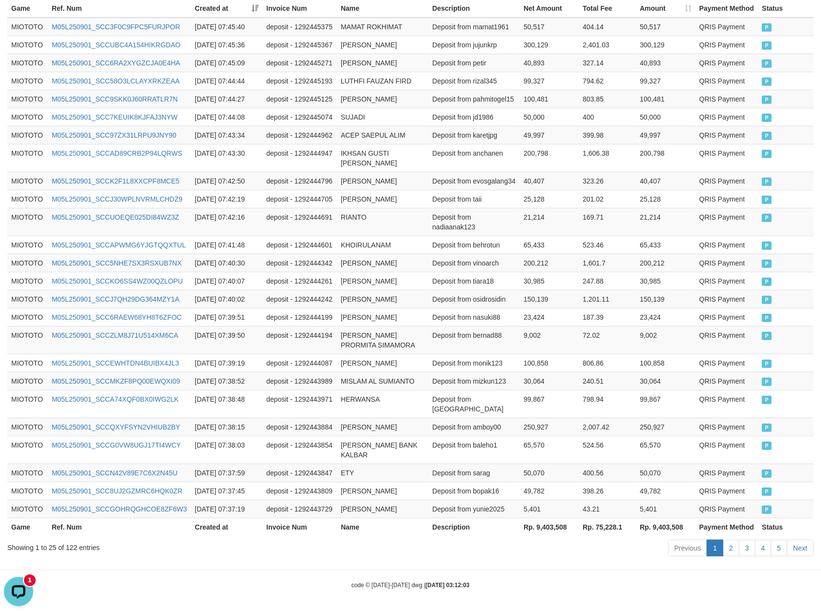
click at [672, 534] on th "Rp. 9,403,508" at bounding box center [666, 527] width 60 height 18
click at [69, 549] on div "Showing 1 to 25 of 122 entries" at bounding box center [170, 546] width 327 height 14
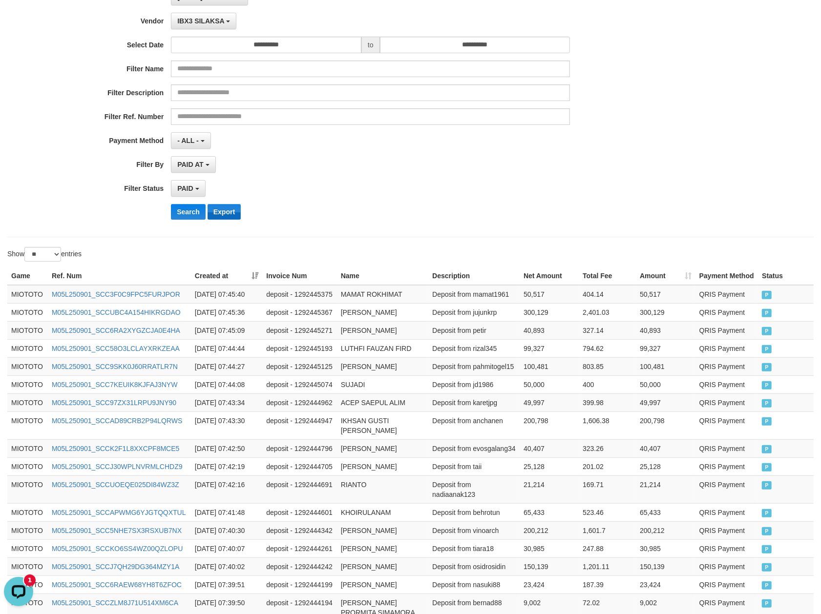
scroll to position [0, 0]
